Goal: Task Accomplishment & Management: Manage account settings

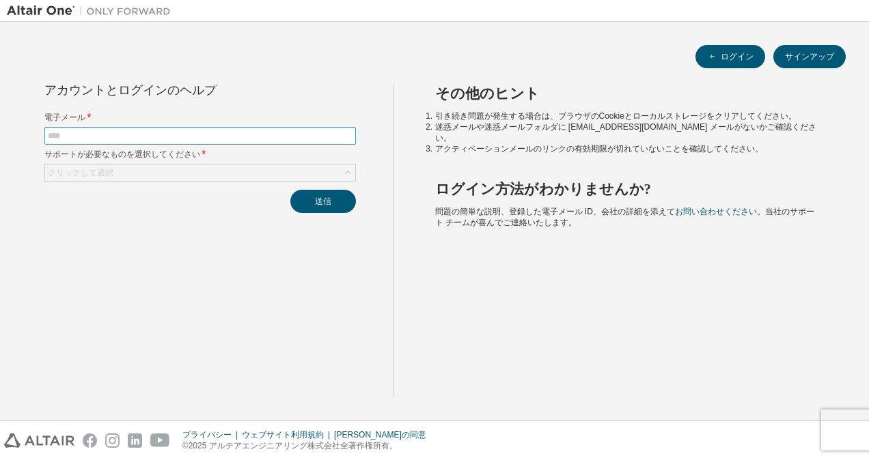
click at [106, 130] on input "text" at bounding box center [200, 135] width 305 height 11
type input "**********"
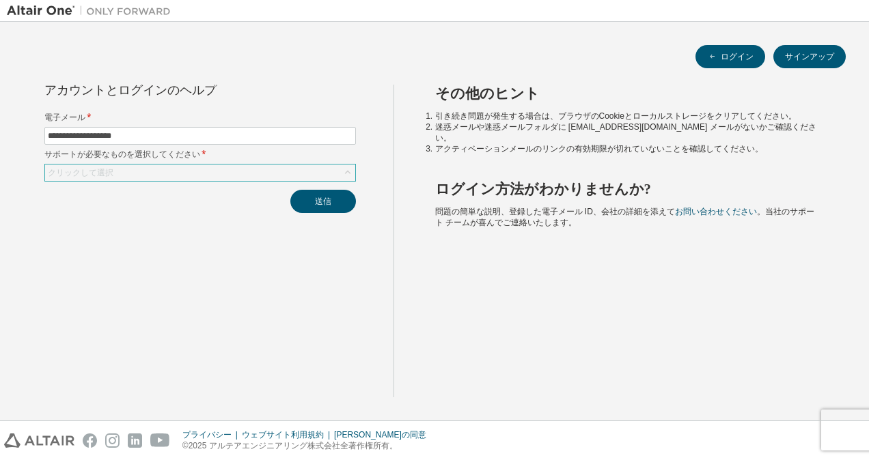
click at [228, 171] on div "クリックして選択" at bounding box center [200, 173] width 310 height 16
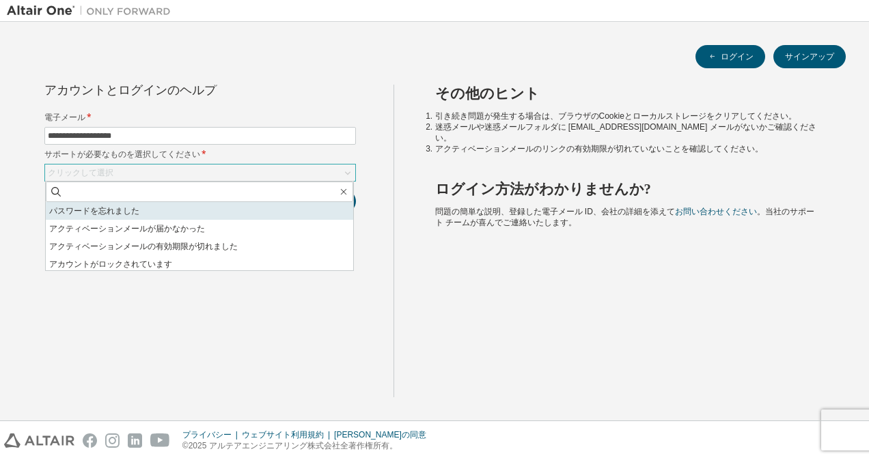
click at [120, 209] on li "パスワードを忘れました" at bounding box center [199, 211] width 307 height 18
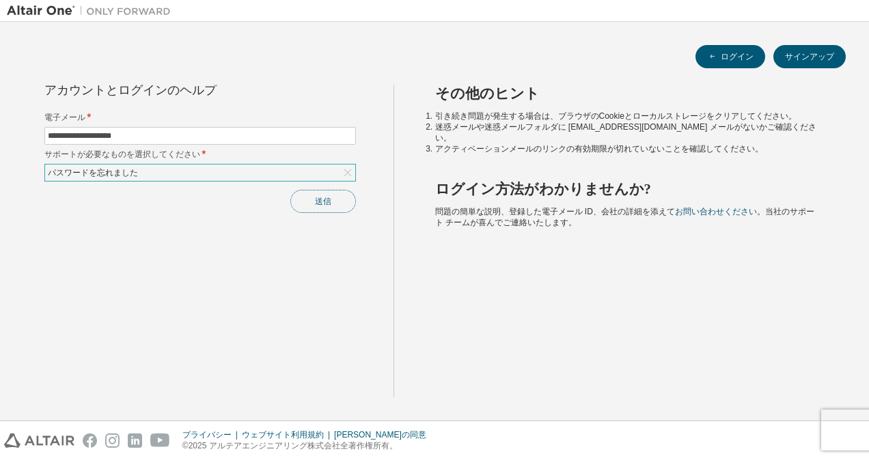
click at [329, 199] on button "送信" at bounding box center [323, 201] width 66 height 23
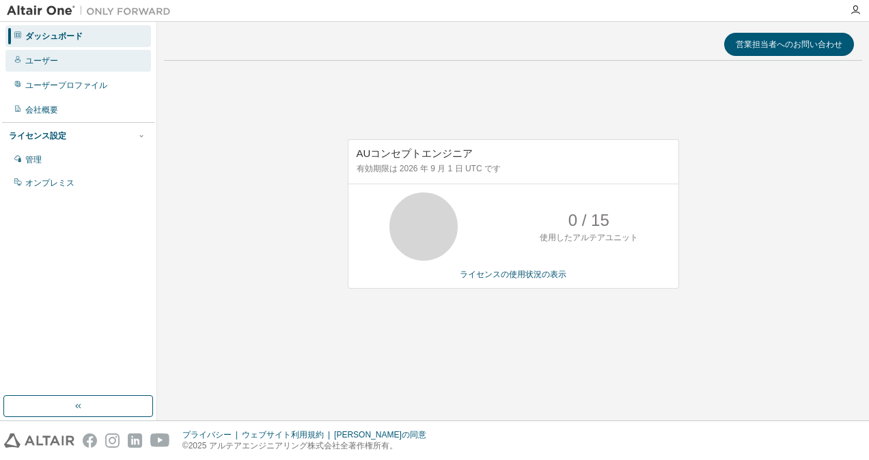
click at [48, 59] on div "ユーザー" at bounding box center [41, 60] width 33 height 11
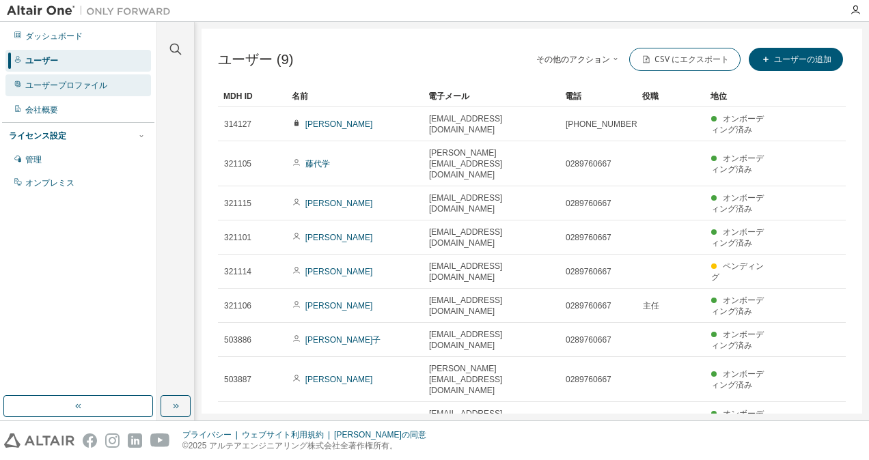
click at [79, 83] on div "ユーザープロファイル" at bounding box center [66, 85] width 82 height 11
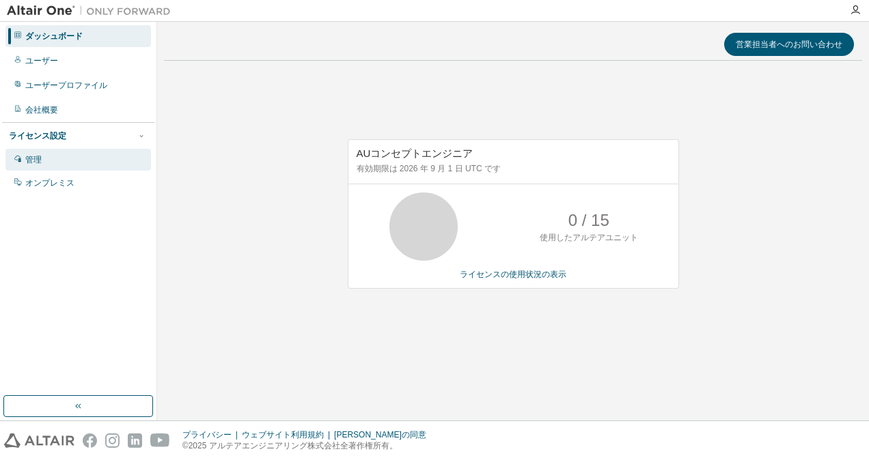
click at [46, 152] on div "管理" at bounding box center [77, 160] width 145 height 22
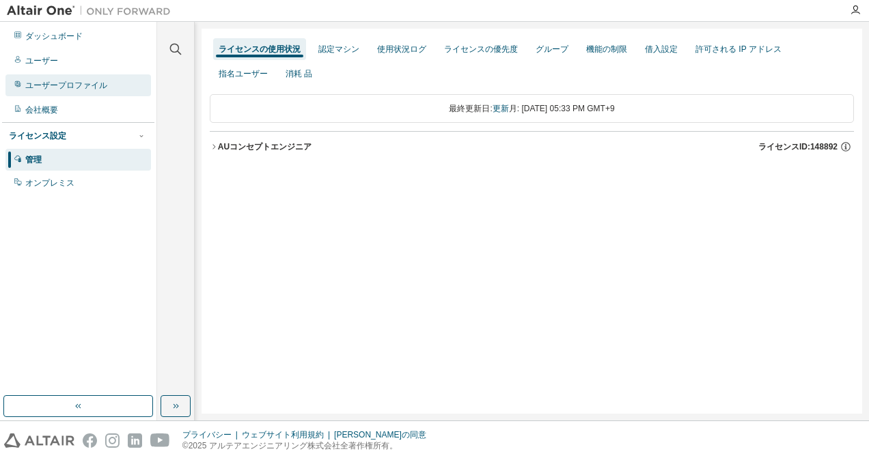
click at [71, 78] on div "ユーザープロファイル" at bounding box center [77, 85] width 145 height 22
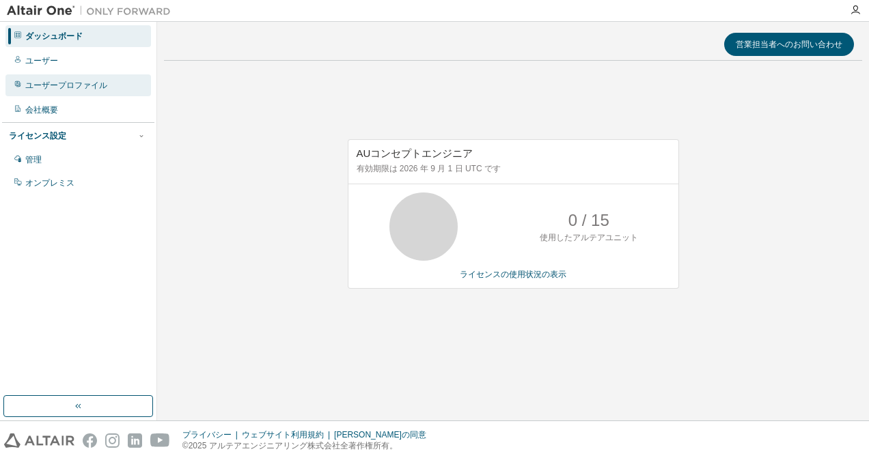
click at [47, 83] on div "ユーザープロファイル" at bounding box center [66, 85] width 82 height 11
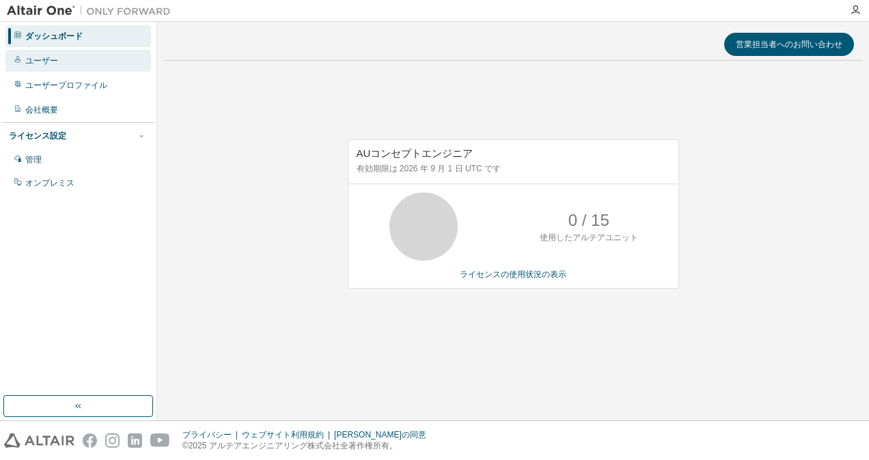
click at [45, 57] on div "ユーザー" at bounding box center [41, 60] width 33 height 11
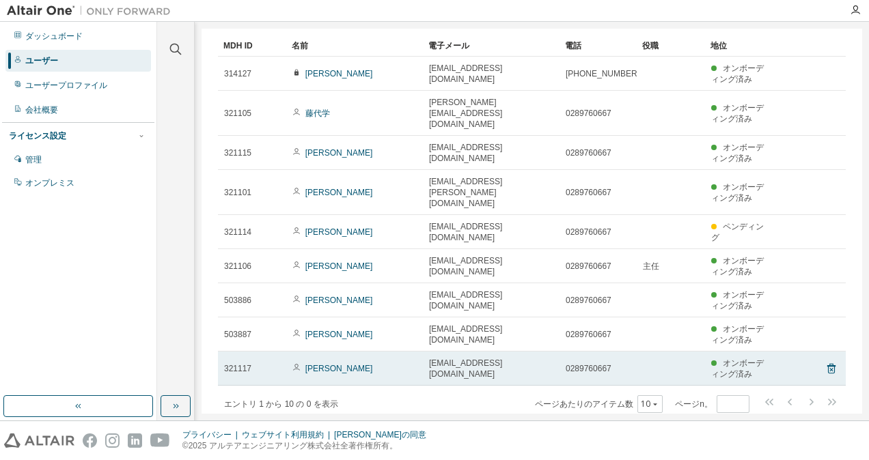
scroll to position [64, 0]
